Goal: Task Accomplishment & Management: Manage account settings

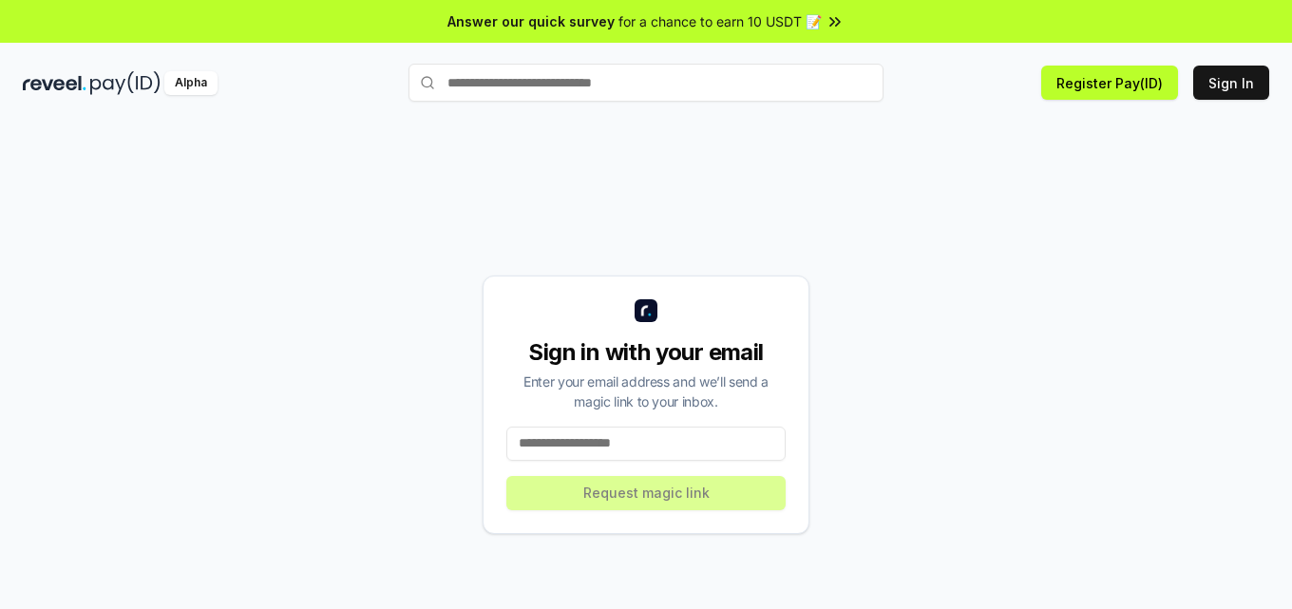
click at [619, 439] on input at bounding box center [645, 443] width 279 height 34
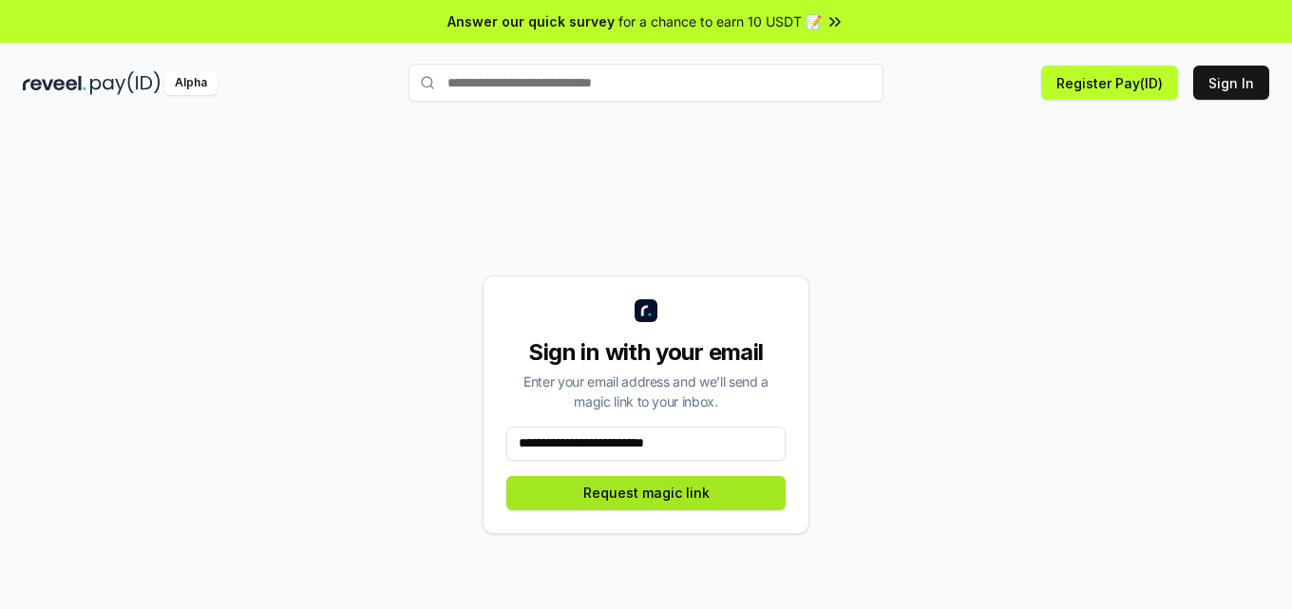
type input "**********"
click at [653, 486] on button "Request magic link" at bounding box center [645, 493] width 279 height 34
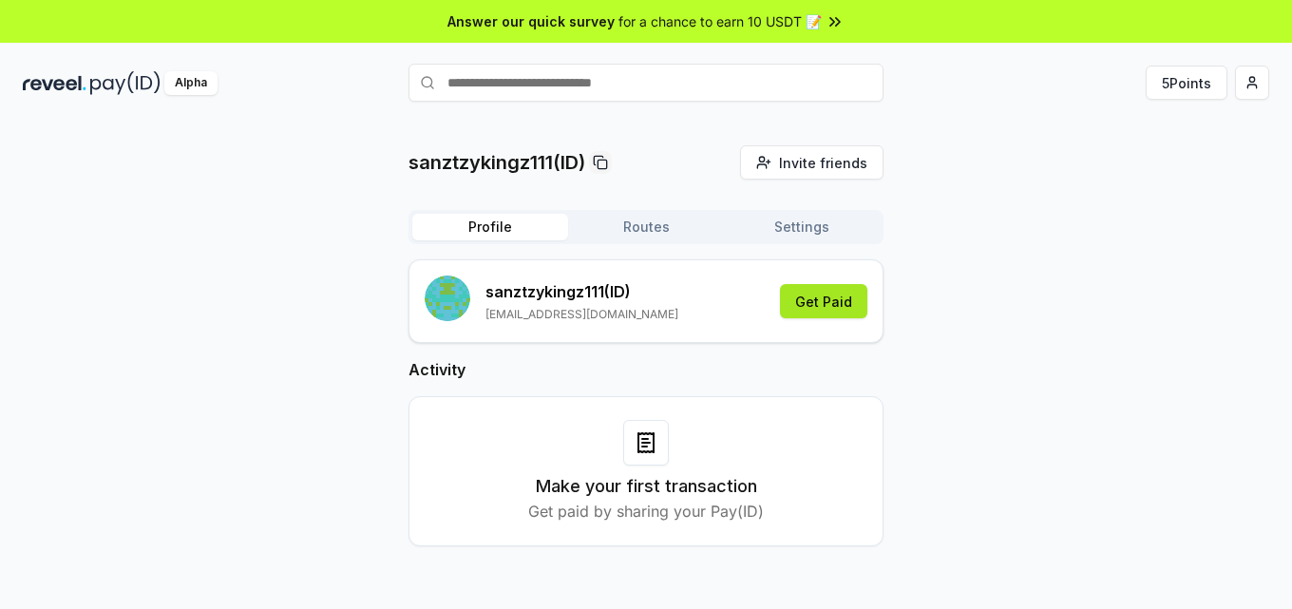
click at [843, 297] on button "Get Paid" at bounding box center [823, 301] width 87 height 34
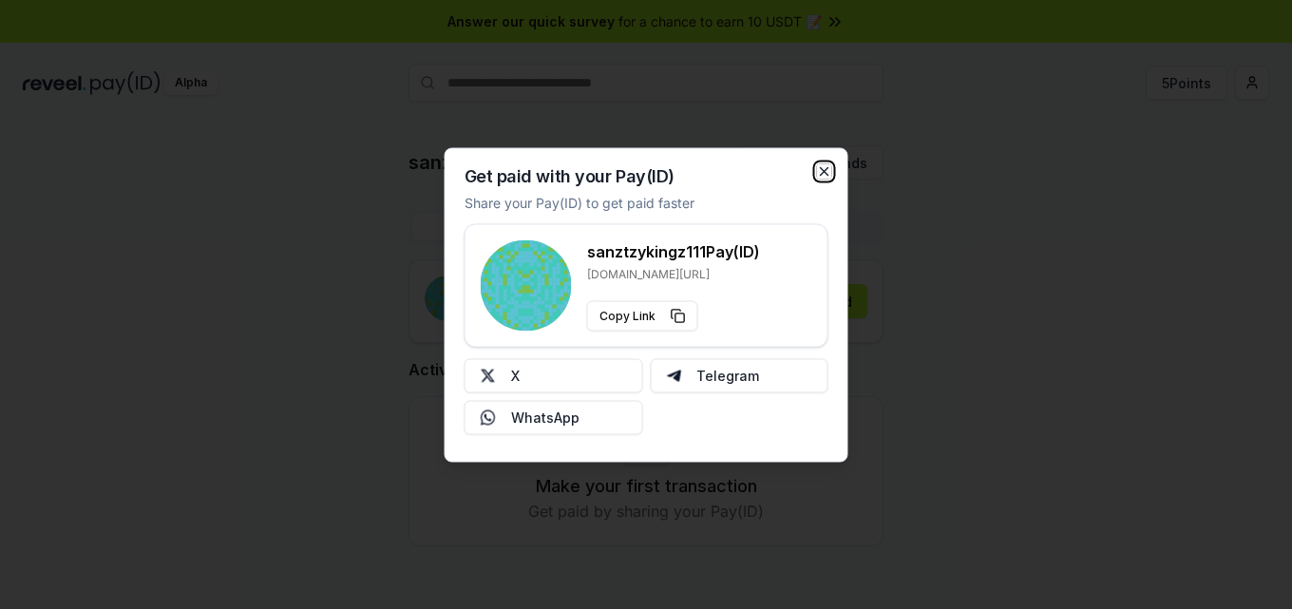
click at [823, 169] on icon "button" at bounding box center [825, 171] width 8 height 8
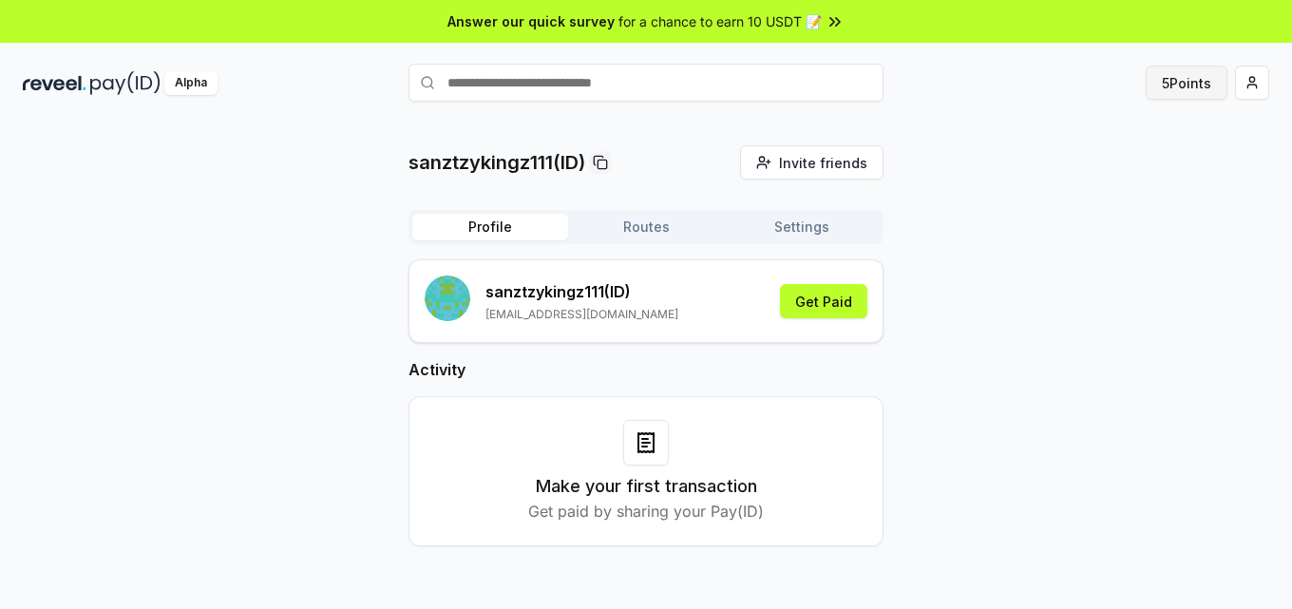
click at [1209, 77] on button "5 Points" at bounding box center [1187, 83] width 82 height 34
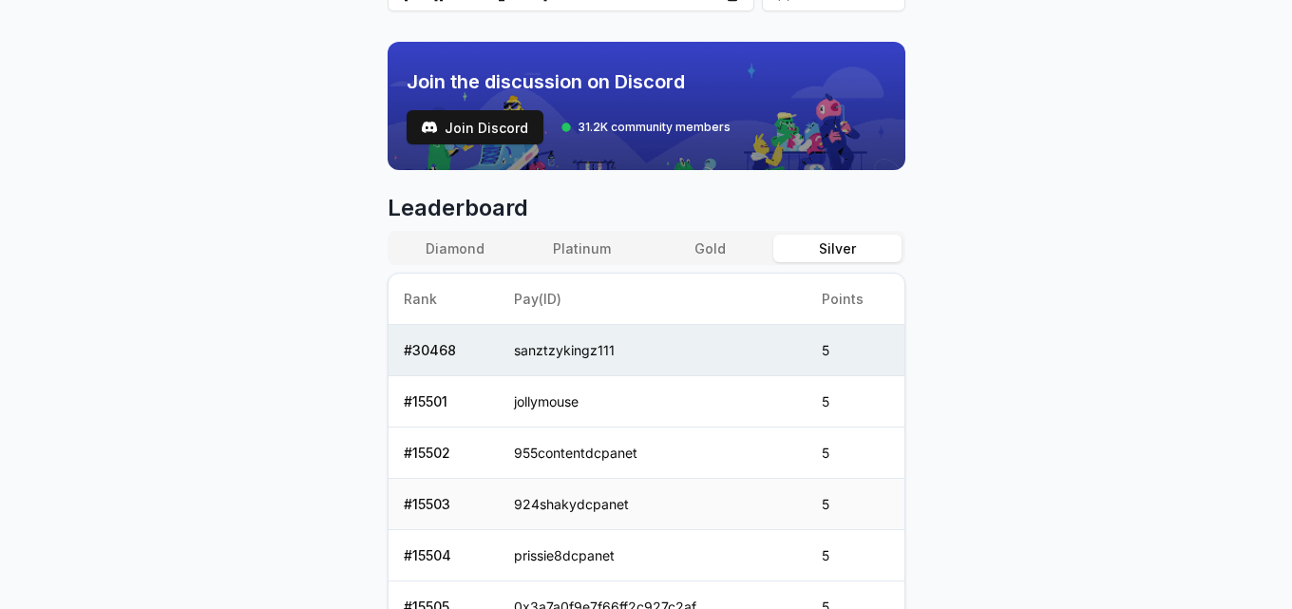
scroll to position [1032, 0]
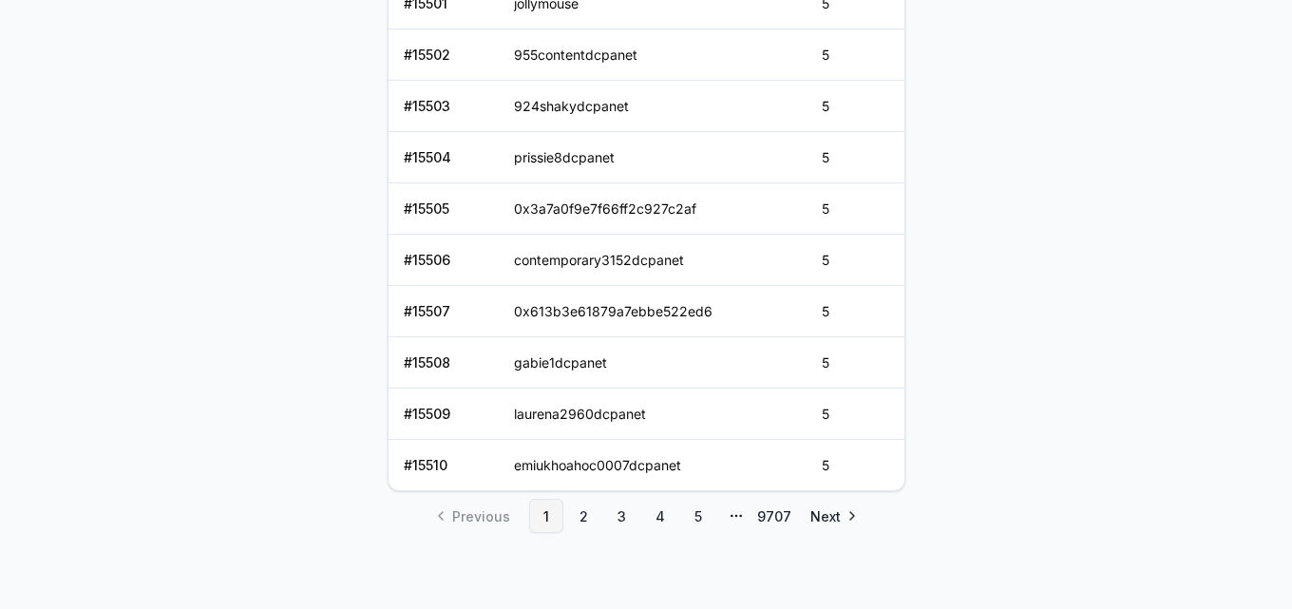
click at [541, 517] on link "1" at bounding box center [546, 516] width 34 height 34
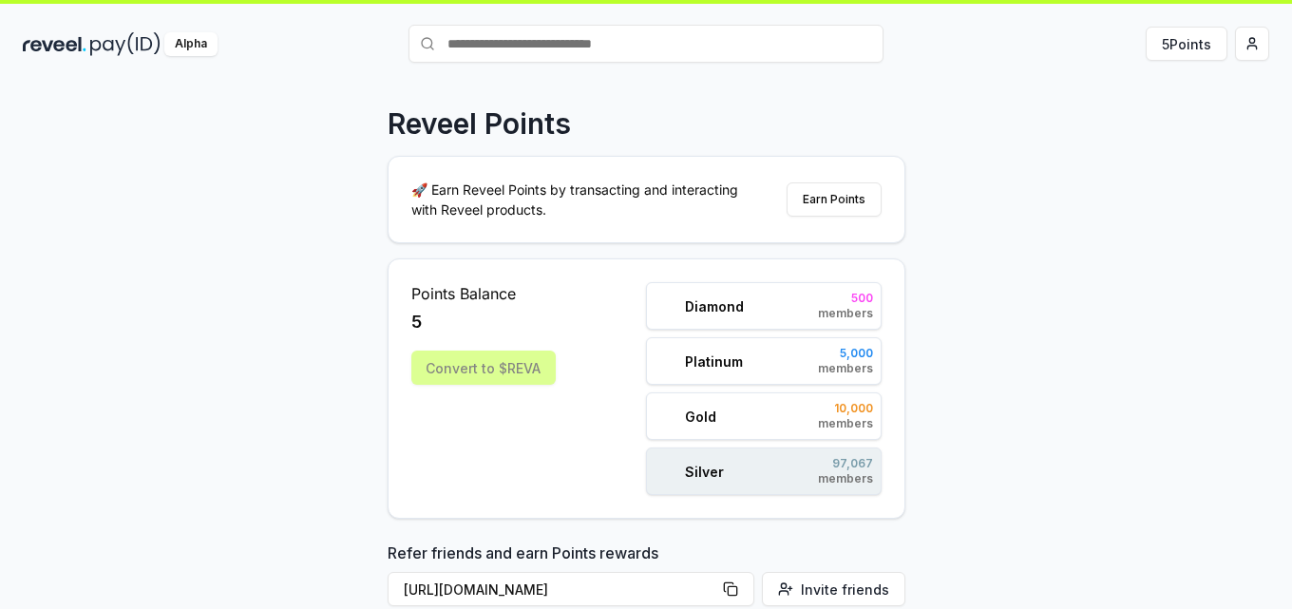
scroll to position [0, 0]
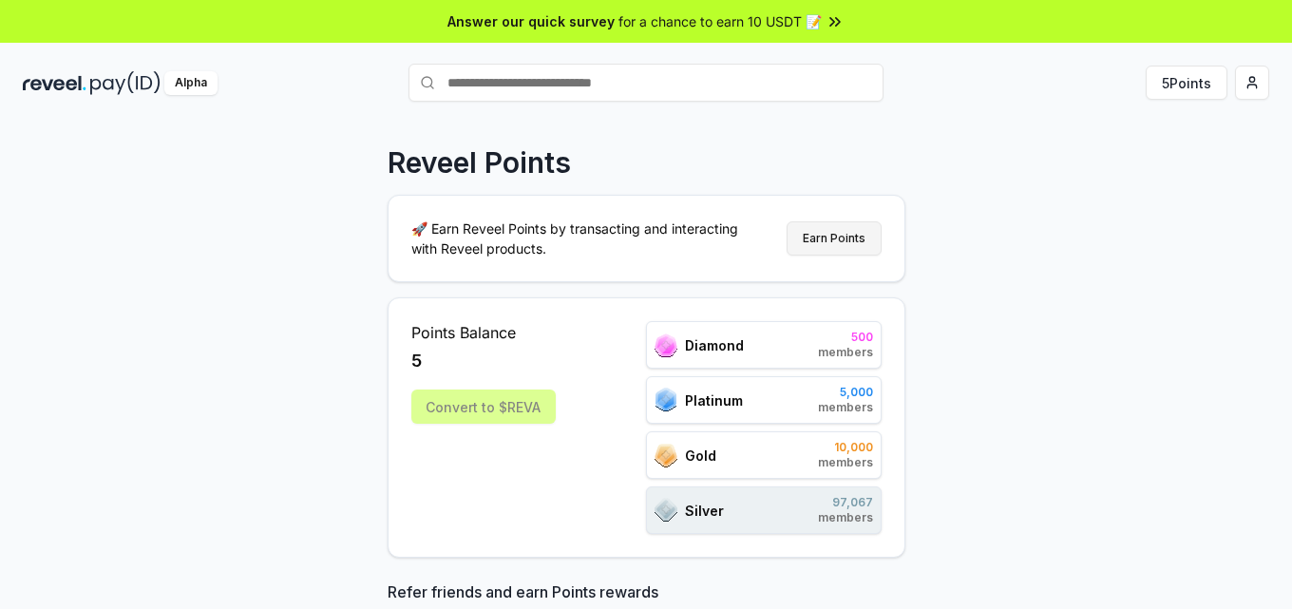
click at [815, 244] on button "Earn Points" at bounding box center [833, 238] width 95 height 34
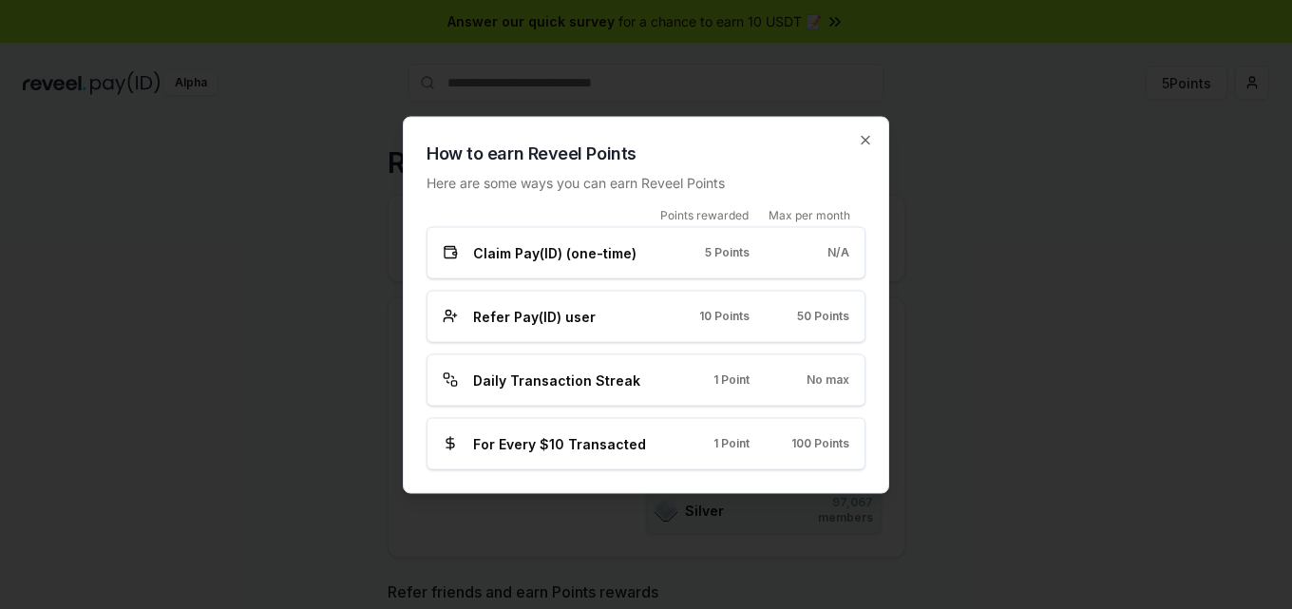
click at [781, 252] on div "N/A" at bounding box center [814, 252] width 69 height 15
click at [645, 308] on div "Refer Pay(ID) user" at bounding box center [546, 316] width 207 height 20
click at [651, 370] on div "Daily Transaction Streak 1 Point No max" at bounding box center [646, 379] width 407 height 20
click at [631, 444] on span "For Every $10 Transacted" at bounding box center [559, 443] width 173 height 20
click at [868, 138] on icon "button" at bounding box center [865, 139] width 15 height 15
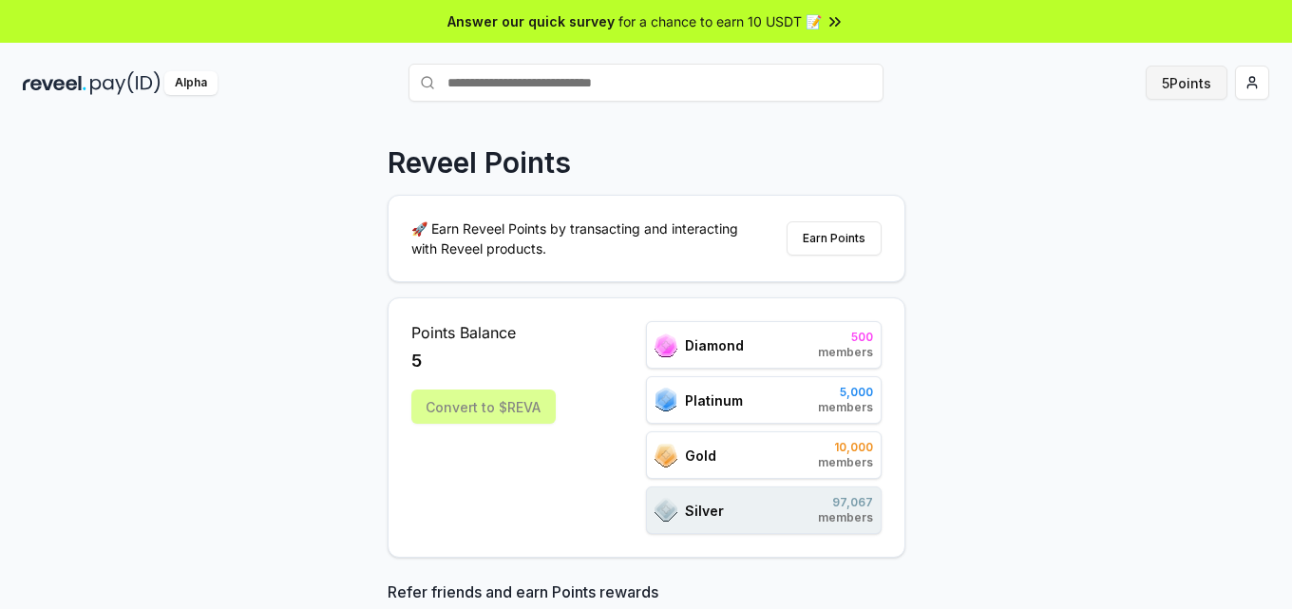
click at [1199, 89] on button "5 Points" at bounding box center [1187, 83] width 82 height 34
click at [1248, 87] on html "Answer our quick survey for a chance to earn 10 USDT 📝 Alpha 5 Points Reveel Po…" at bounding box center [646, 304] width 1292 height 609
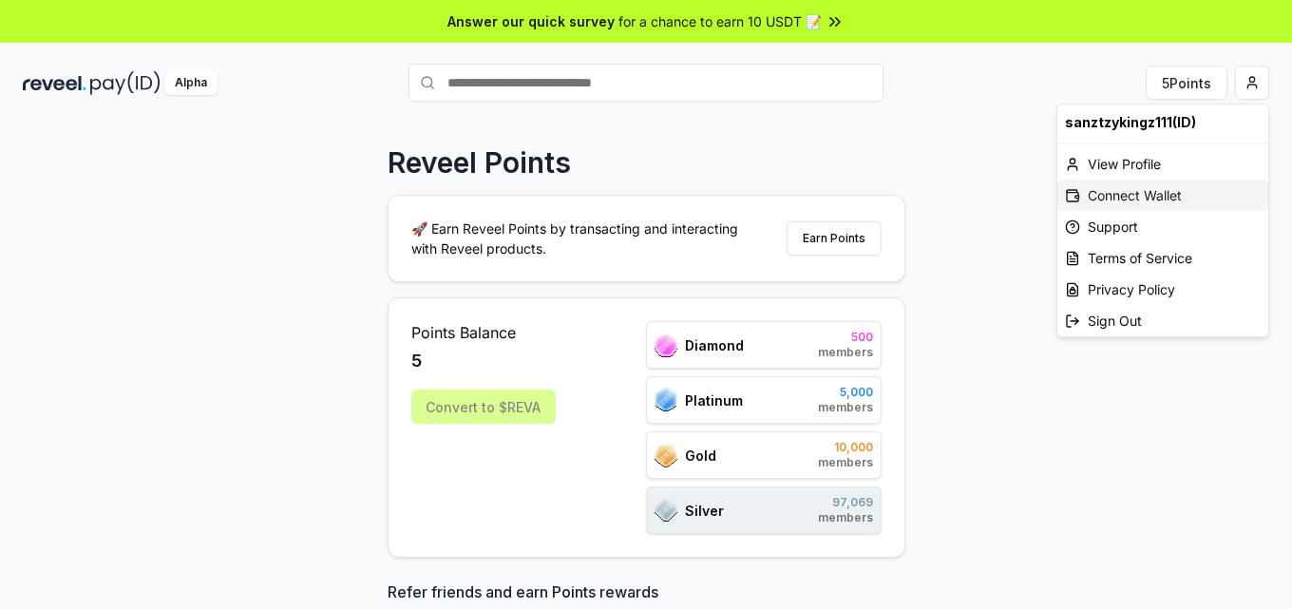
click at [1138, 191] on div "Connect Wallet" at bounding box center [1162, 195] width 211 height 31
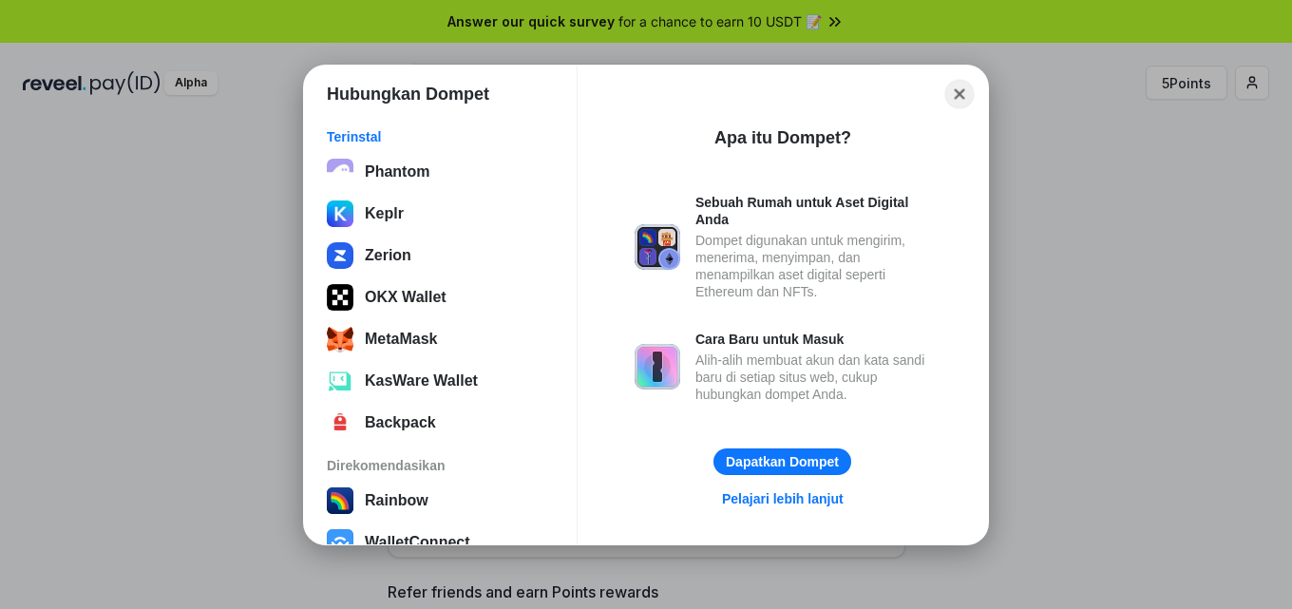
click at [958, 93] on button "Close" at bounding box center [959, 93] width 29 height 29
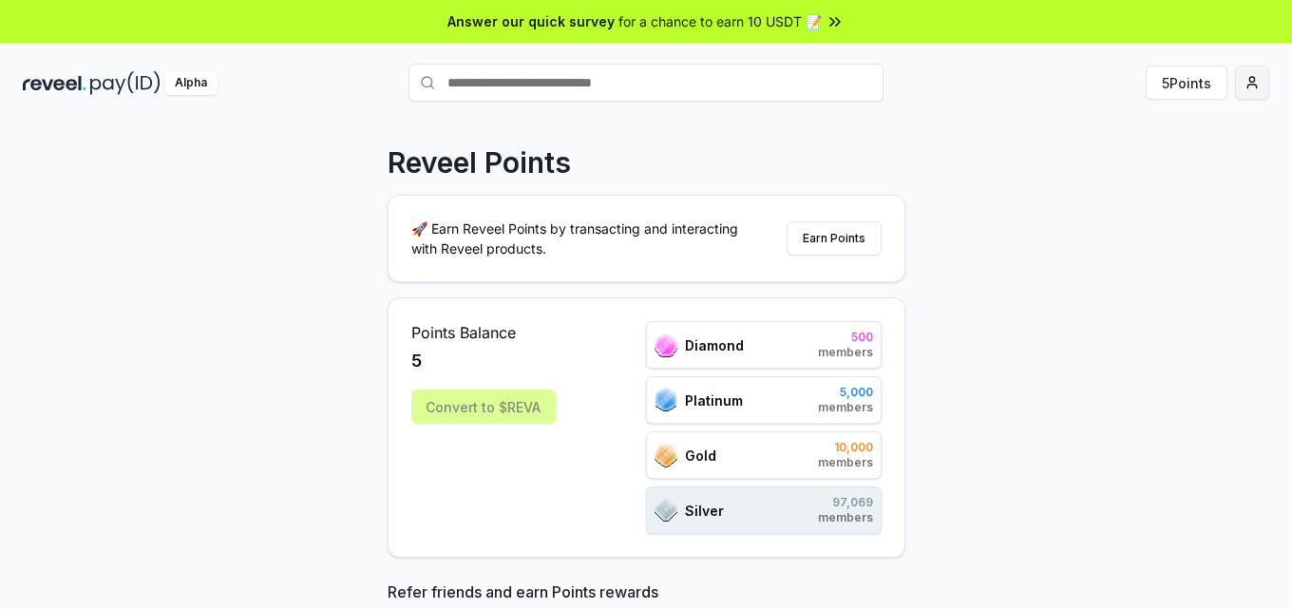
click at [1254, 83] on html "Answer our quick survey for a chance to earn 10 USDT 📝 Alpha 5 Points Reveel Po…" at bounding box center [646, 304] width 1292 height 609
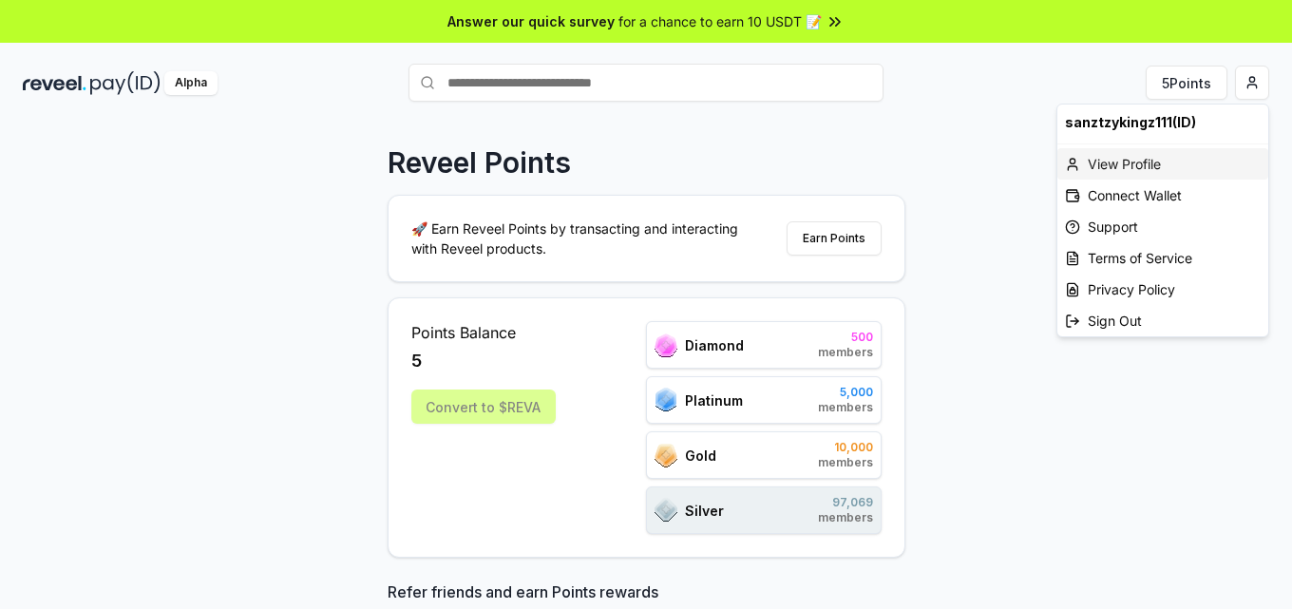
click at [1139, 160] on div "View Profile" at bounding box center [1162, 163] width 211 height 31
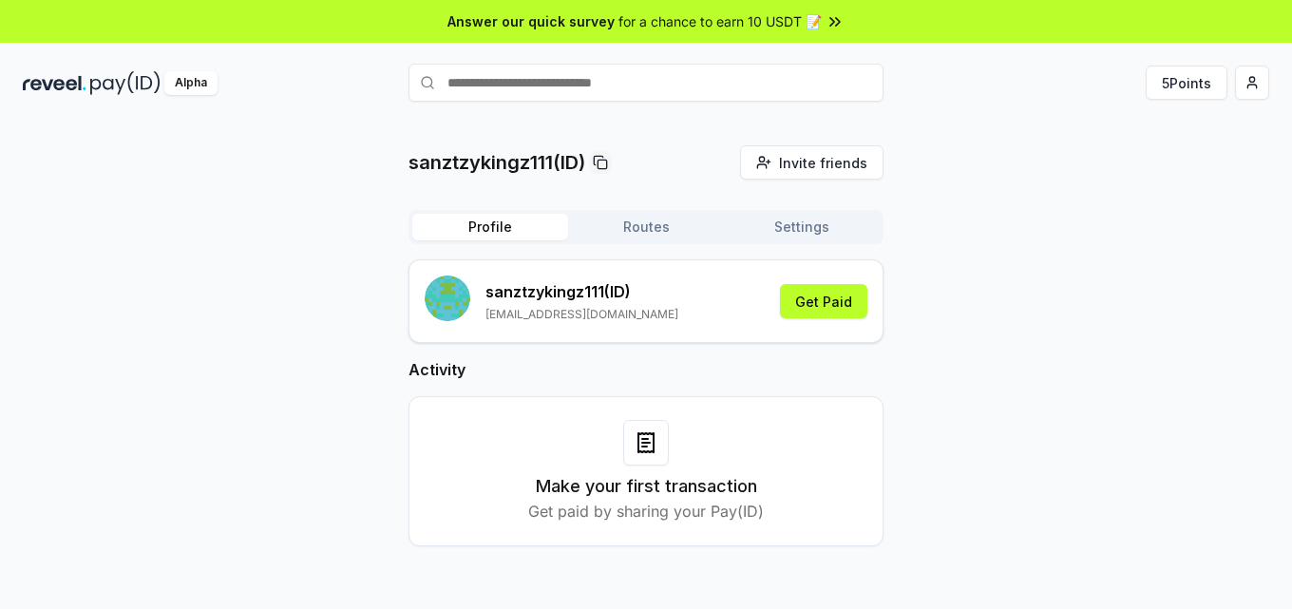
click at [810, 229] on button "Settings" at bounding box center [802, 227] width 156 height 27
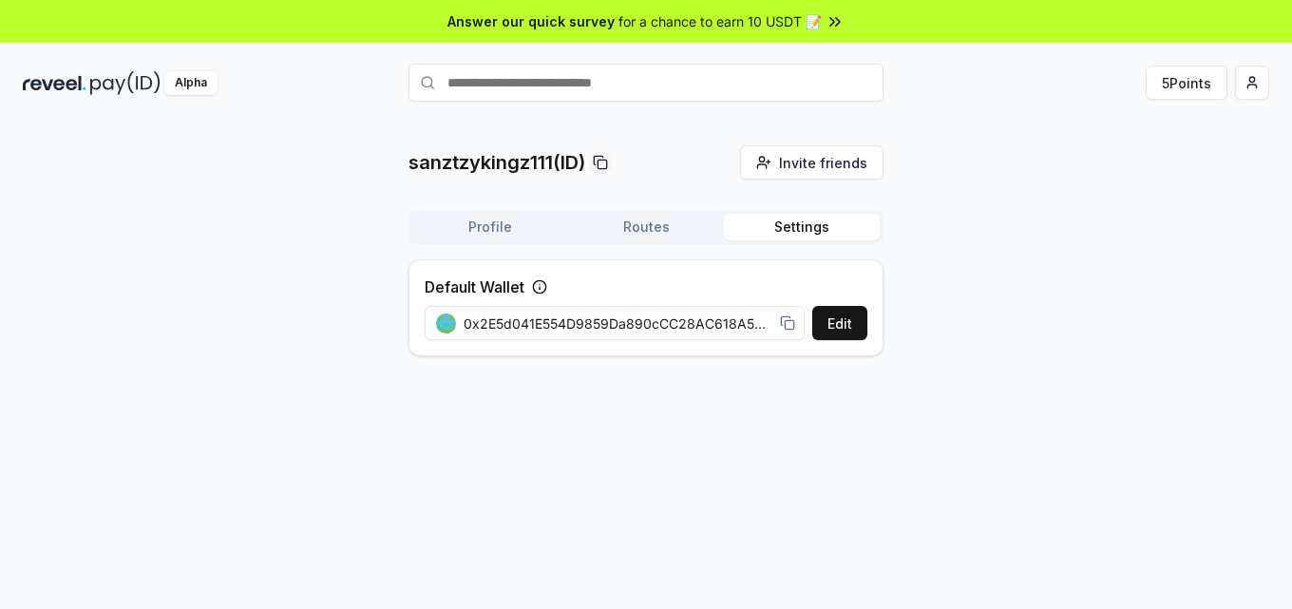
click at [786, 329] on rect at bounding box center [789, 324] width 9 height 9
click at [836, 168] on span "Invite friends" at bounding box center [823, 163] width 88 height 20
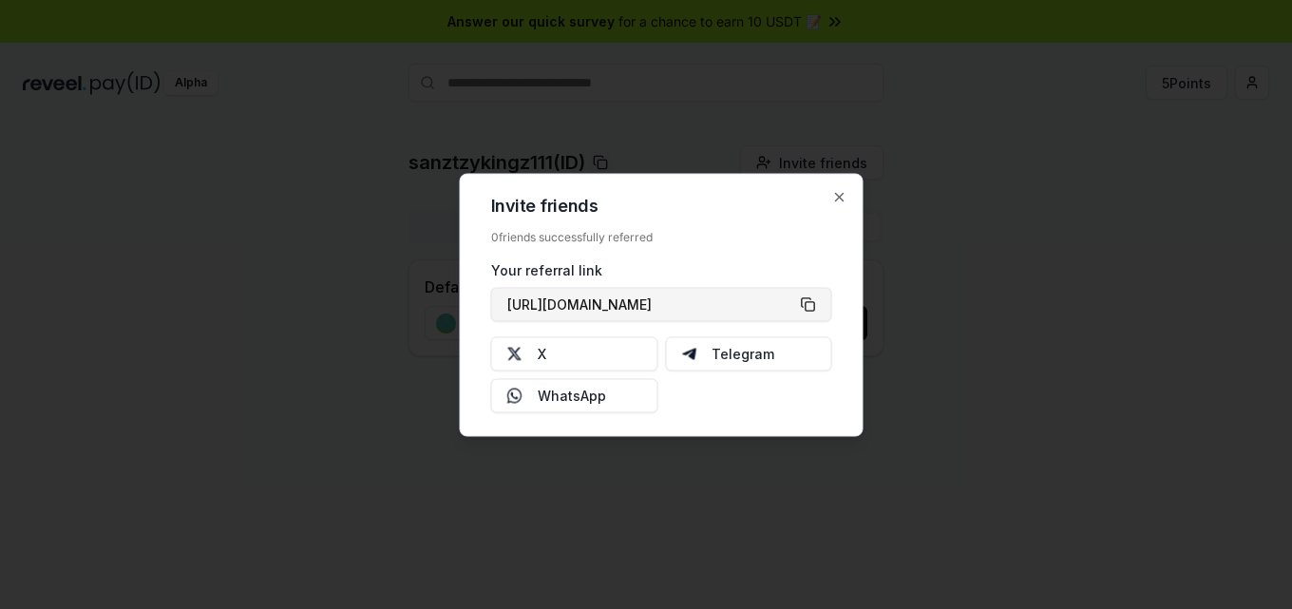
click at [805, 307] on button "[URL][DOMAIN_NAME]" at bounding box center [661, 304] width 341 height 34
click at [843, 191] on icon "button" at bounding box center [839, 196] width 15 height 15
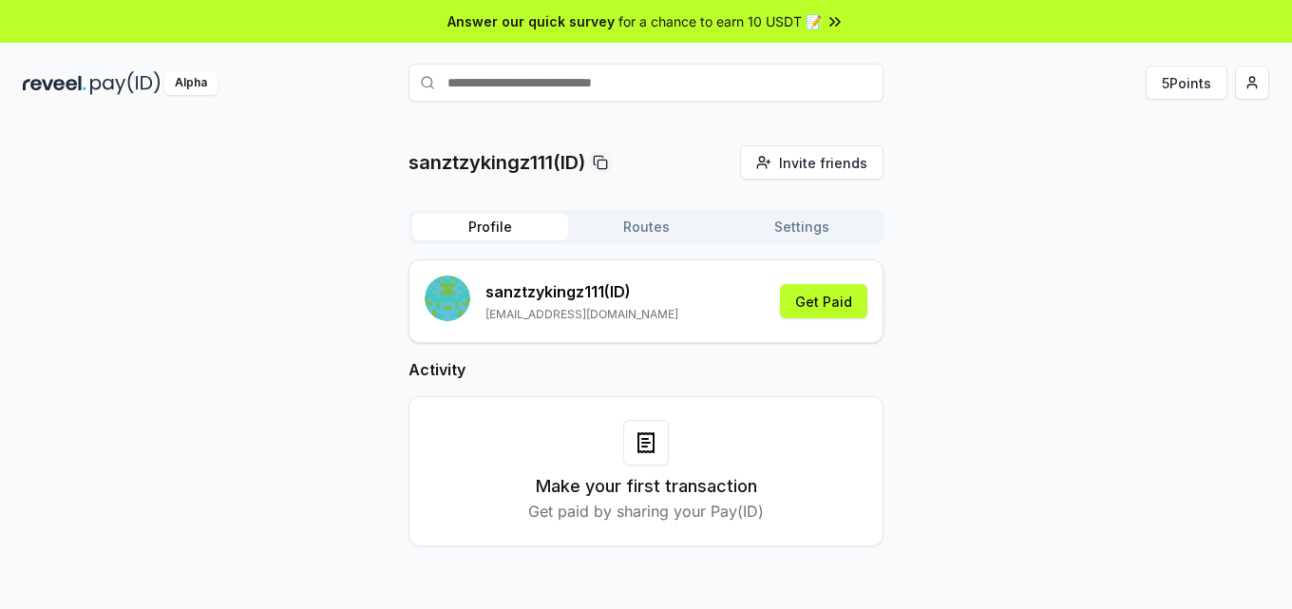
click at [520, 219] on button "Profile" at bounding box center [490, 227] width 156 height 27
click at [655, 219] on button "Routes" at bounding box center [646, 227] width 156 height 27
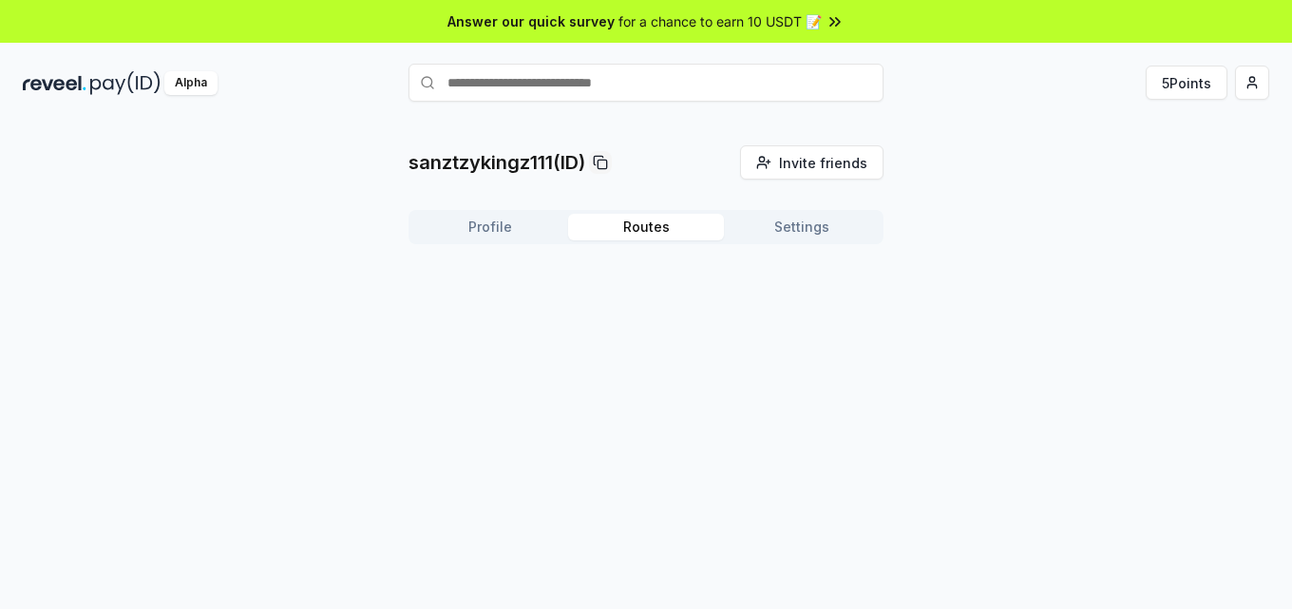
click at [495, 232] on button "Profile" at bounding box center [490, 227] width 156 height 27
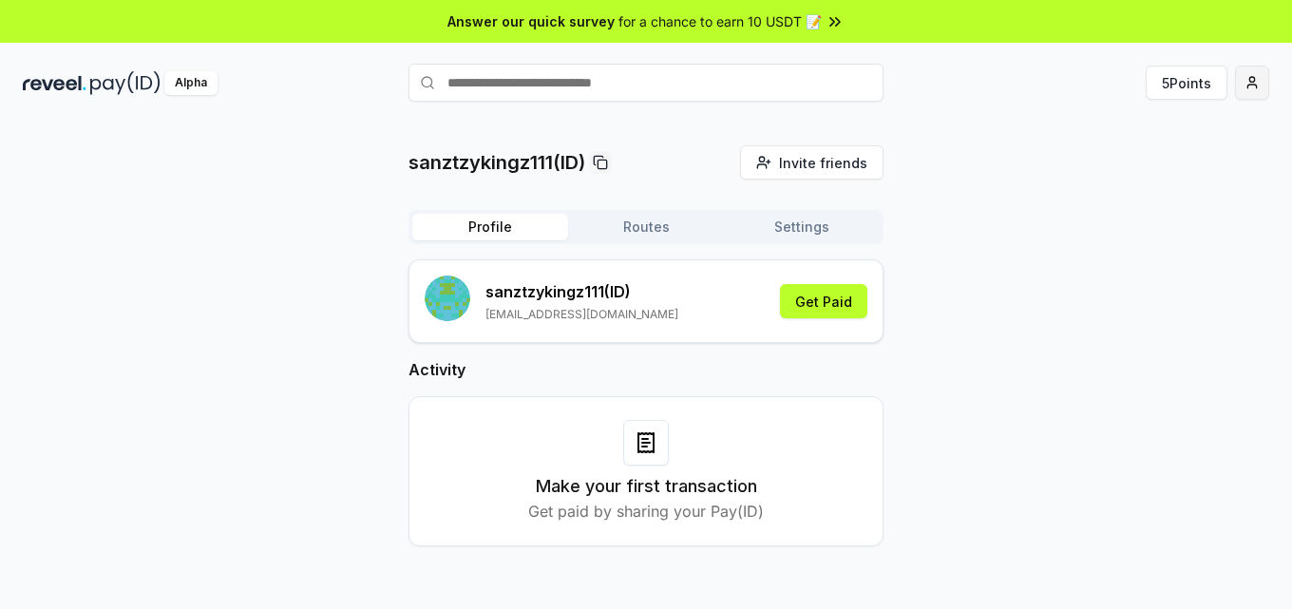
click at [1255, 76] on html "Answer our quick survey for a chance to earn 10 USDT 📝 Alpha 5 Points sanztzyki…" at bounding box center [646, 304] width 1292 height 609
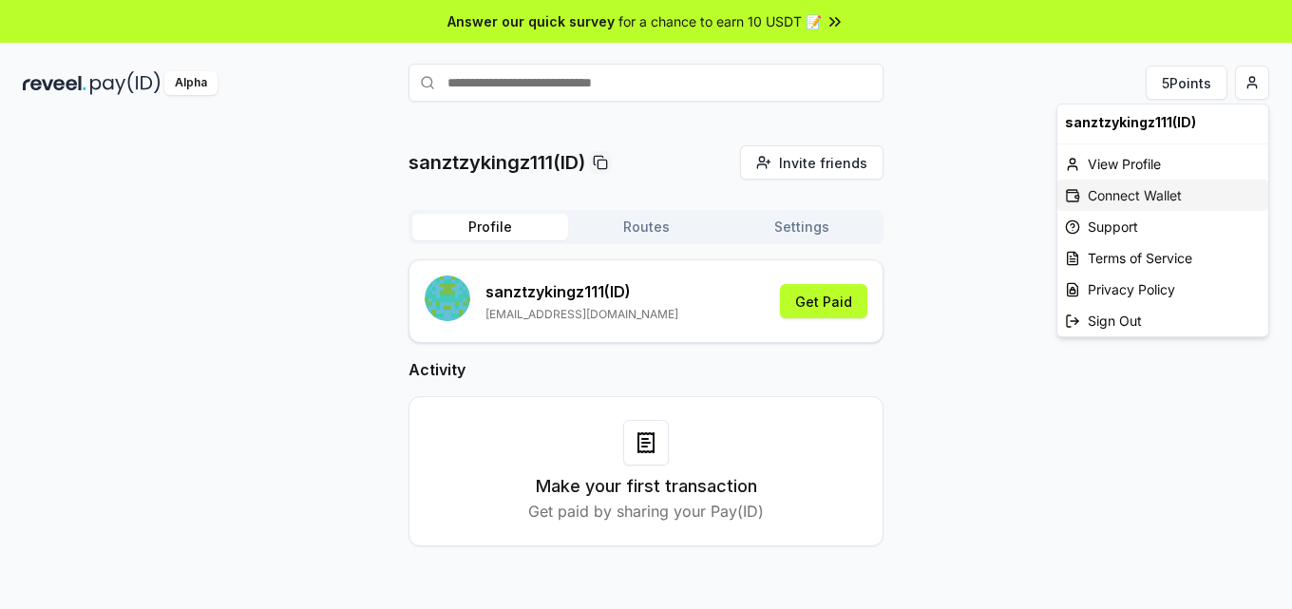
click at [1127, 191] on div "Connect Wallet" at bounding box center [1162, 195] width 211 height 31
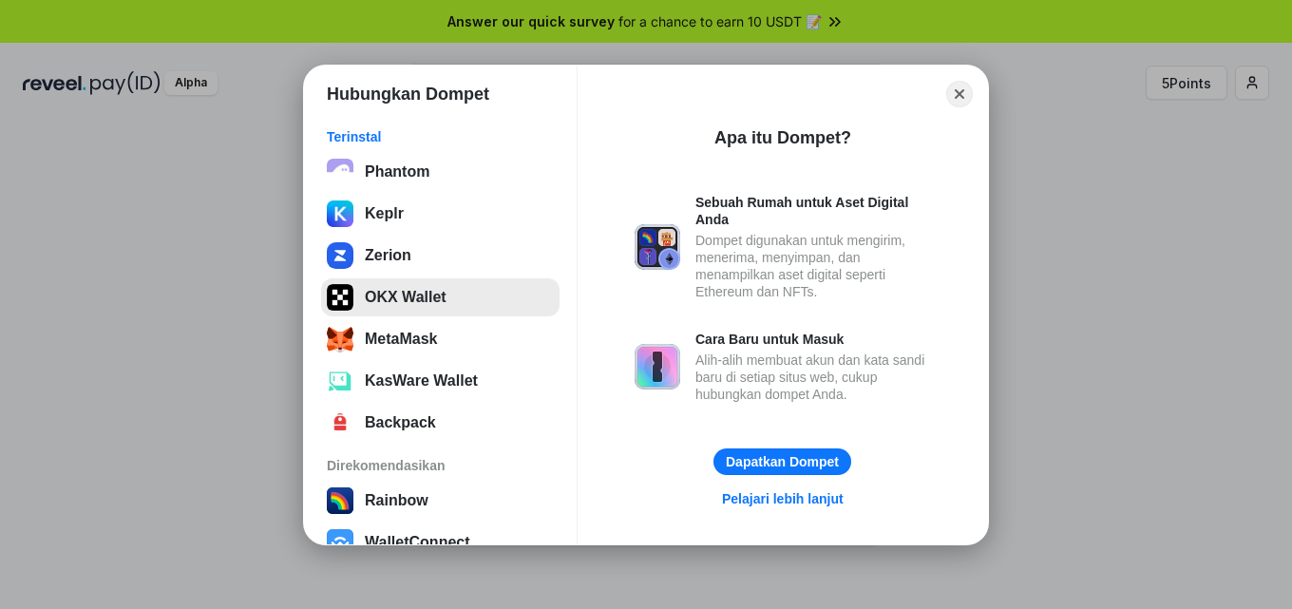
click at [369, 296] on button "OKX Wallet" at bounding box center [440, 297] width 238 height 38
